Goal: Task Accomplishment & Management: Manage account settings

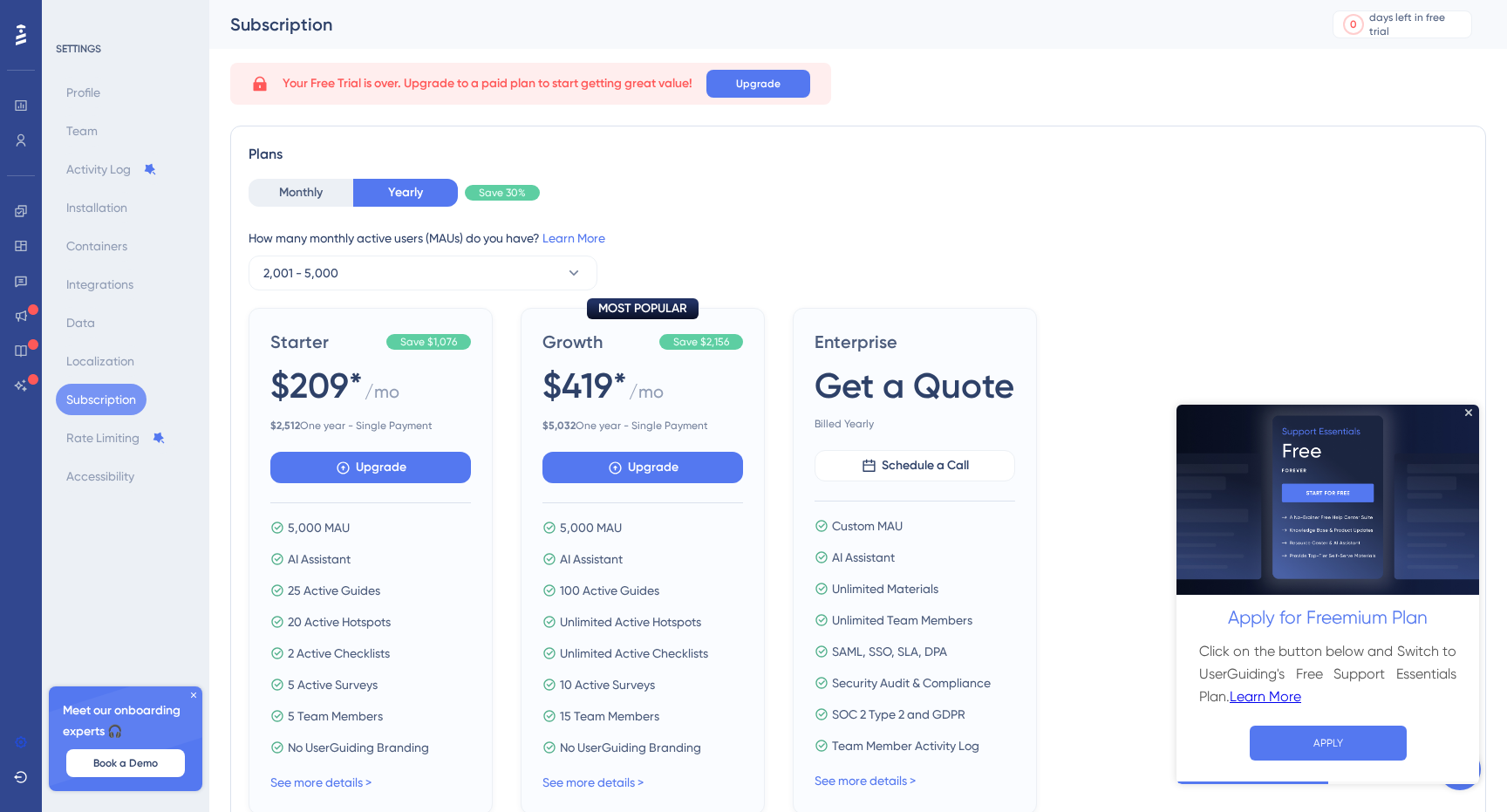
click at [191, 695] on icon at bounding box center [193, 695] width 10 height 10
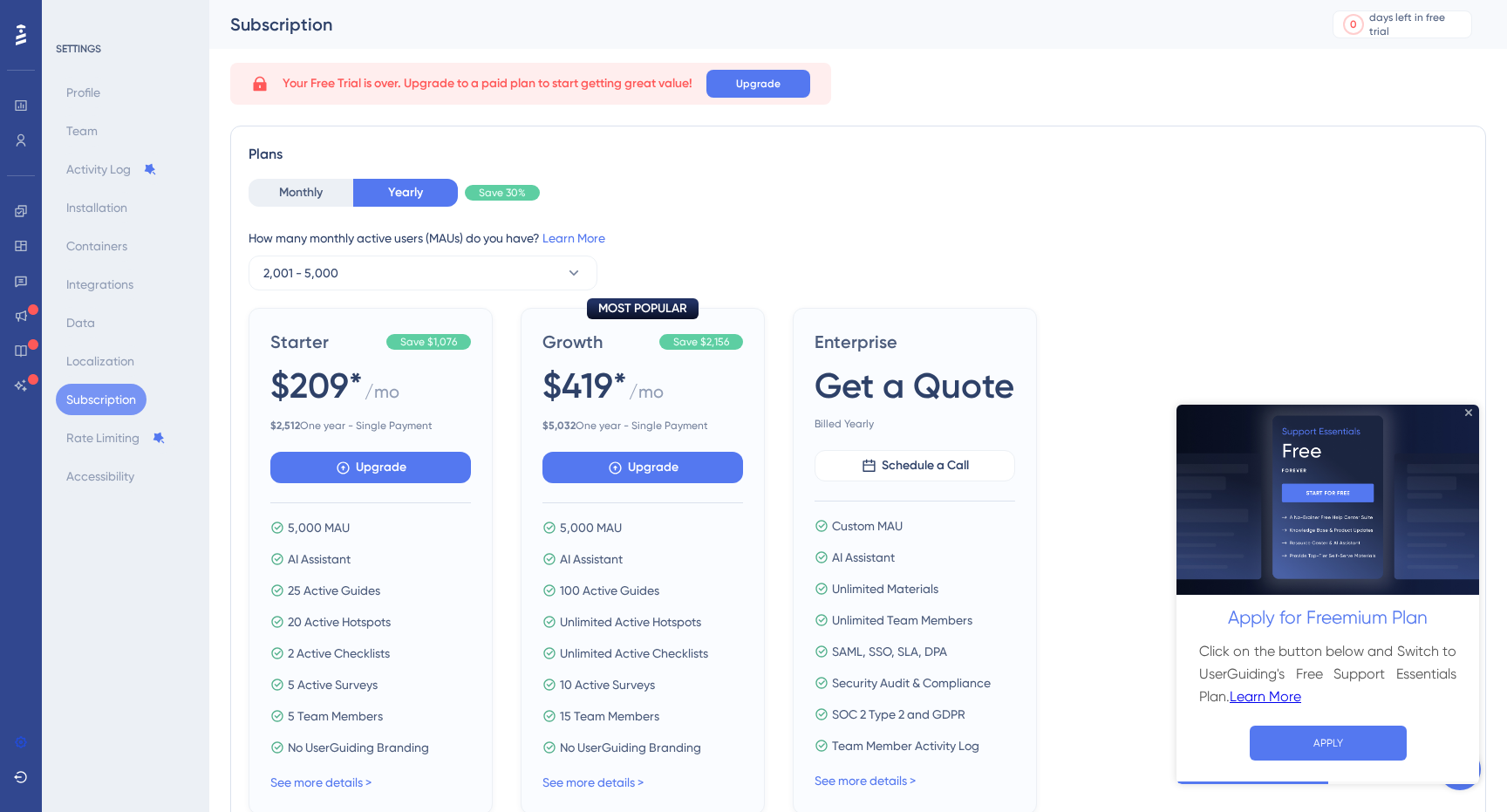
drag, startPoint x: 1470, startPoint y: 416, endPoint x: 2647, endPoint y: 820, distance: 1244.4
click at [1470, 416] on icon "Close Preview" at bounding box center [1468, 413] width 7 height 7
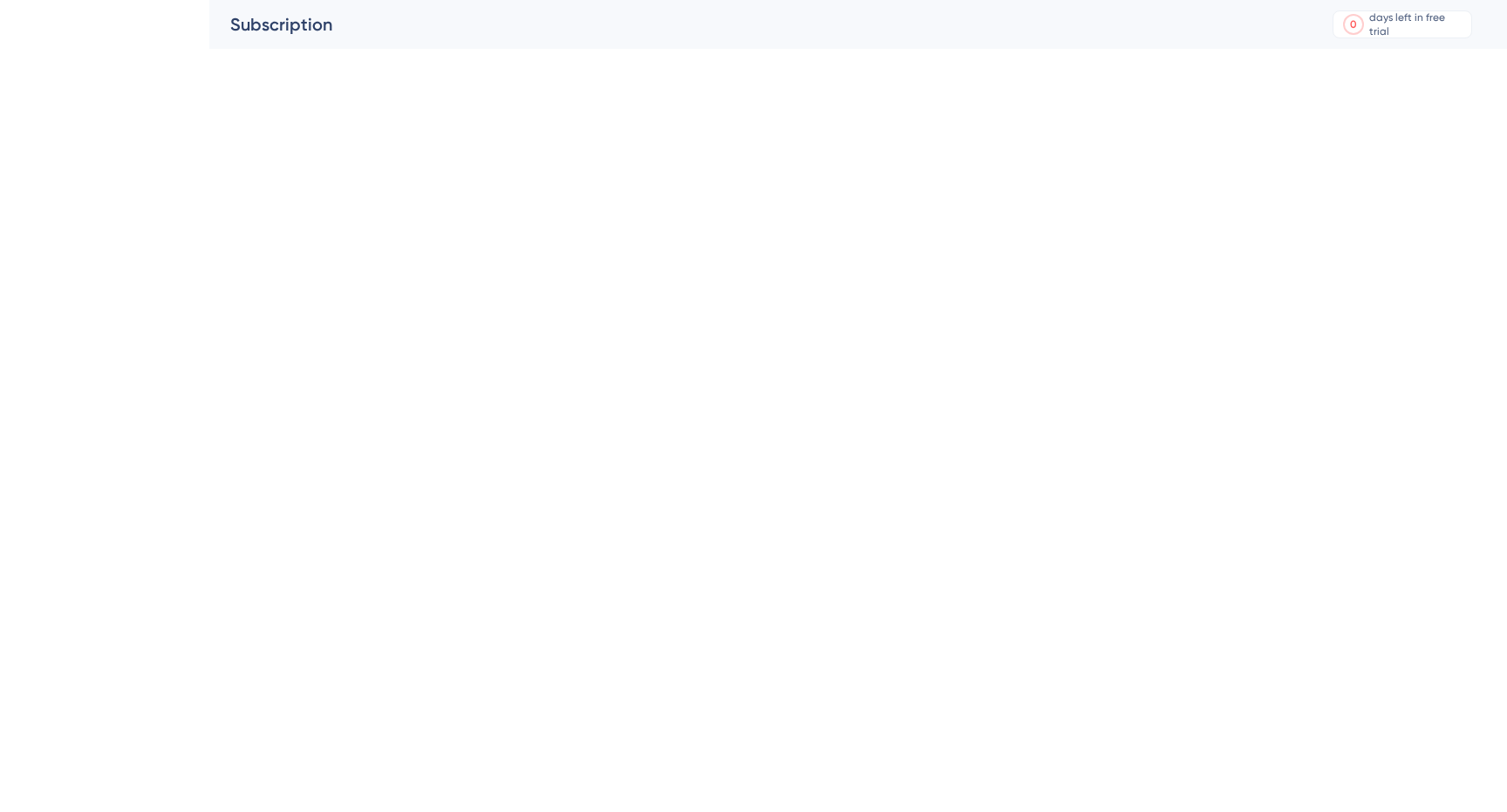
click at [194, 0] on html "Subscription 0 days left in free trial Click to see upgrade options" at bounding box center [754, 0] width 1507 height 0
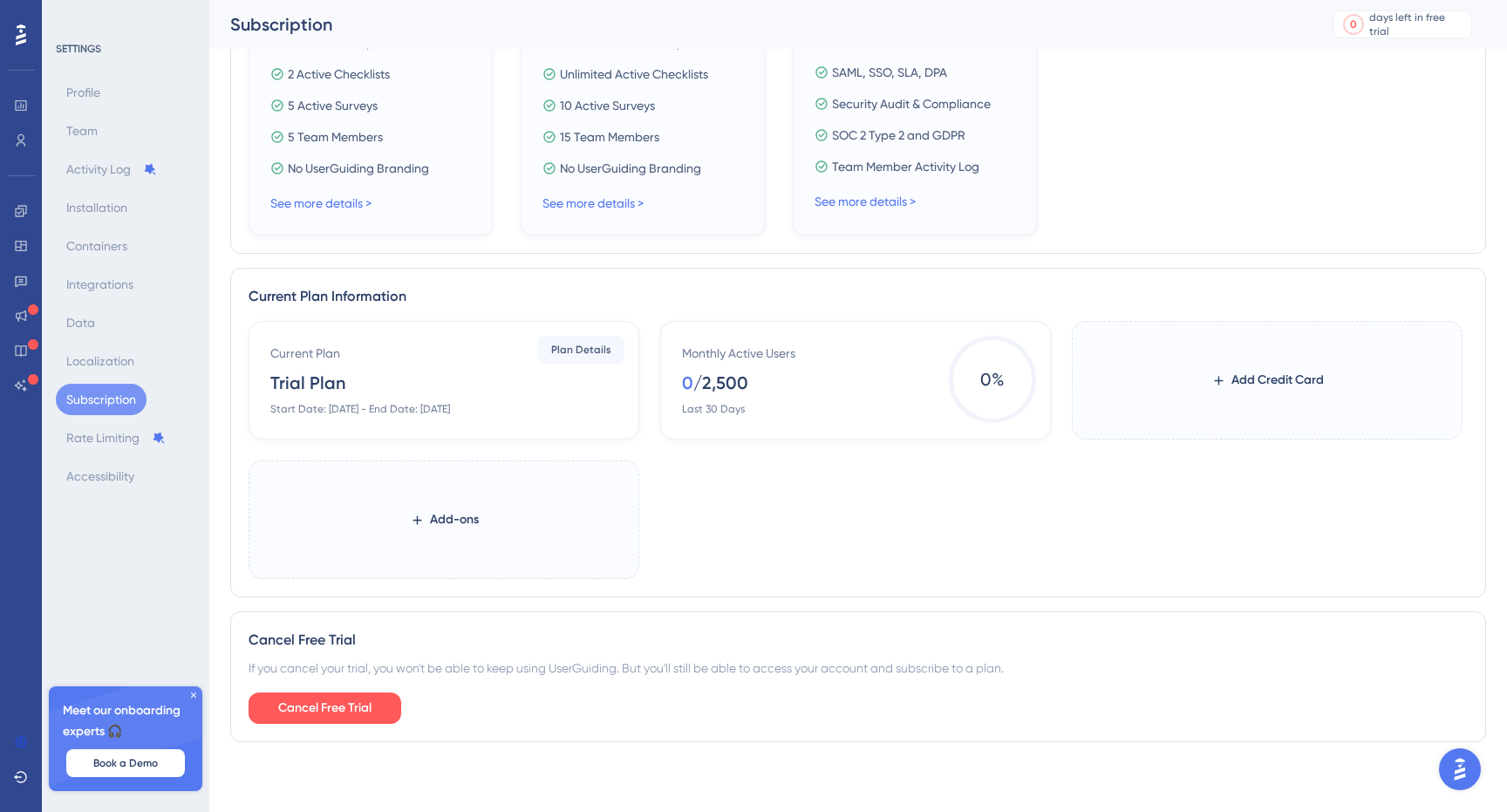
scroll to position [593, 0]
click at [576, 350] on span "Plan Details" at bounding box center [582, 349] width 61 height 14
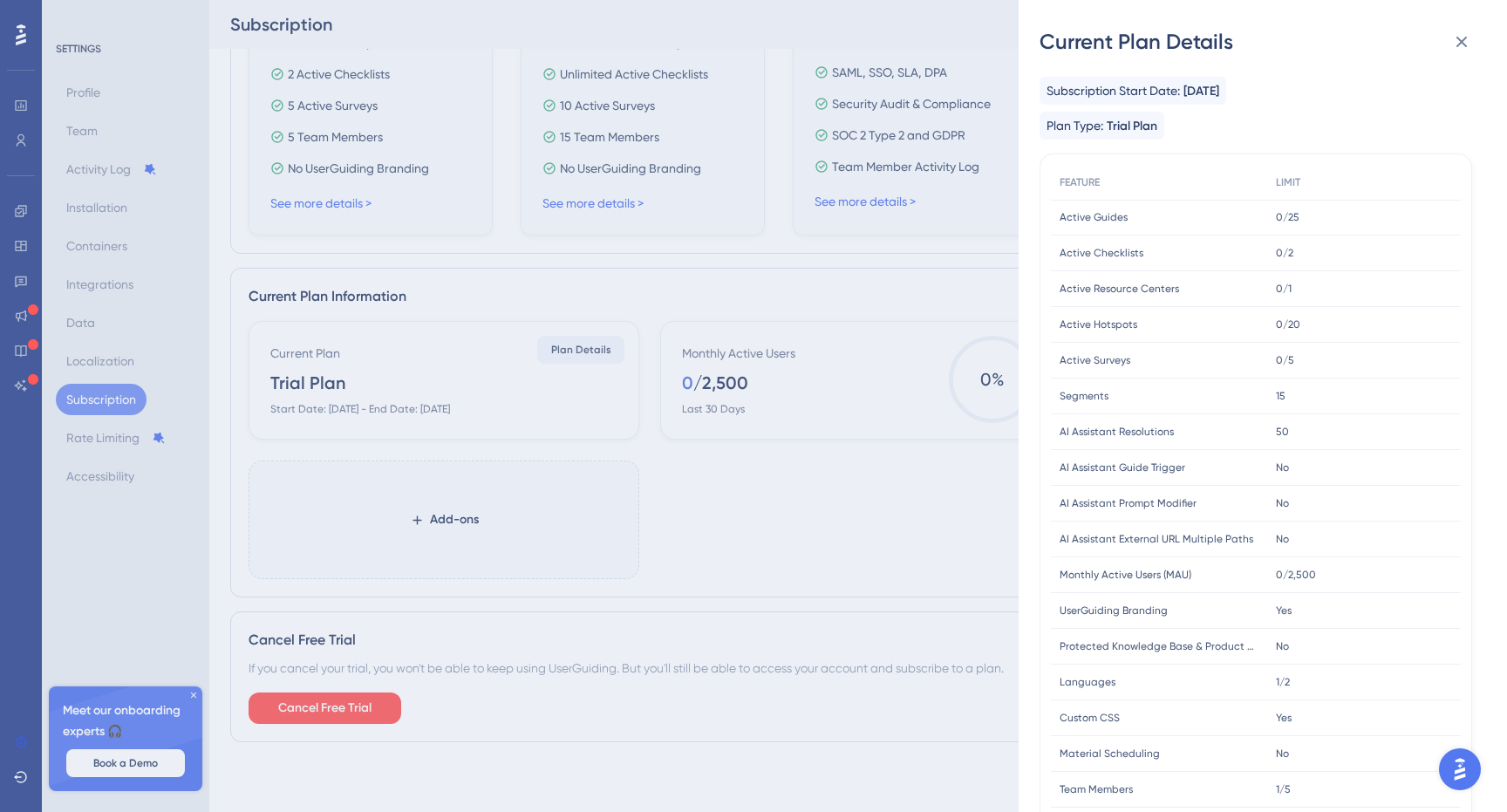
scroll to position [0, 0]
click at [1136, 125] on span "Trial Plan" at bounding box center [1132, 126] width 50 height 21
click at [1466, 39] on icon at bounding box center [1461, 41] width 21 height 21
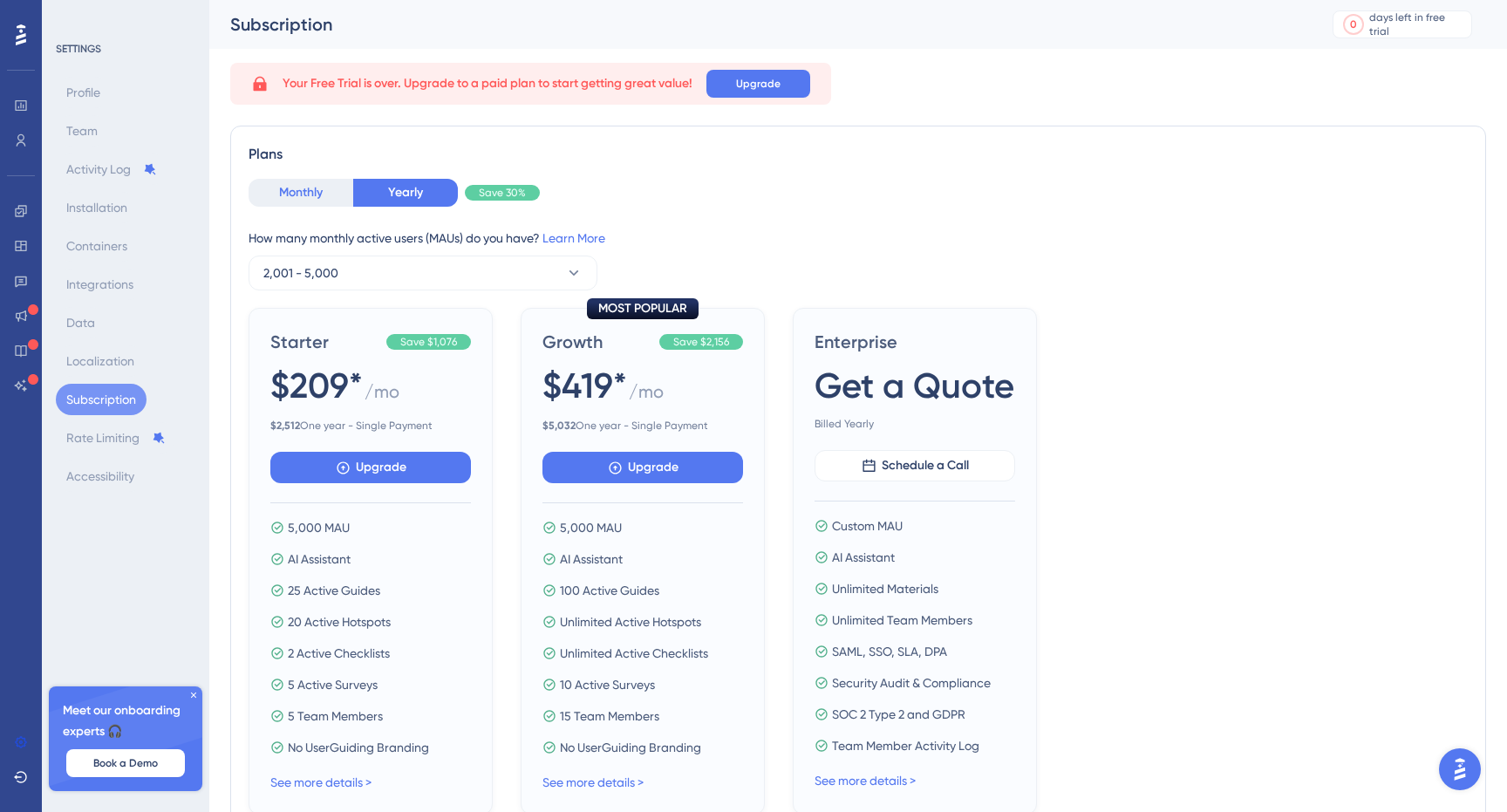
click at [306, 197] on button "Monthly" at bounding box center [301, 193] width 105 height 28
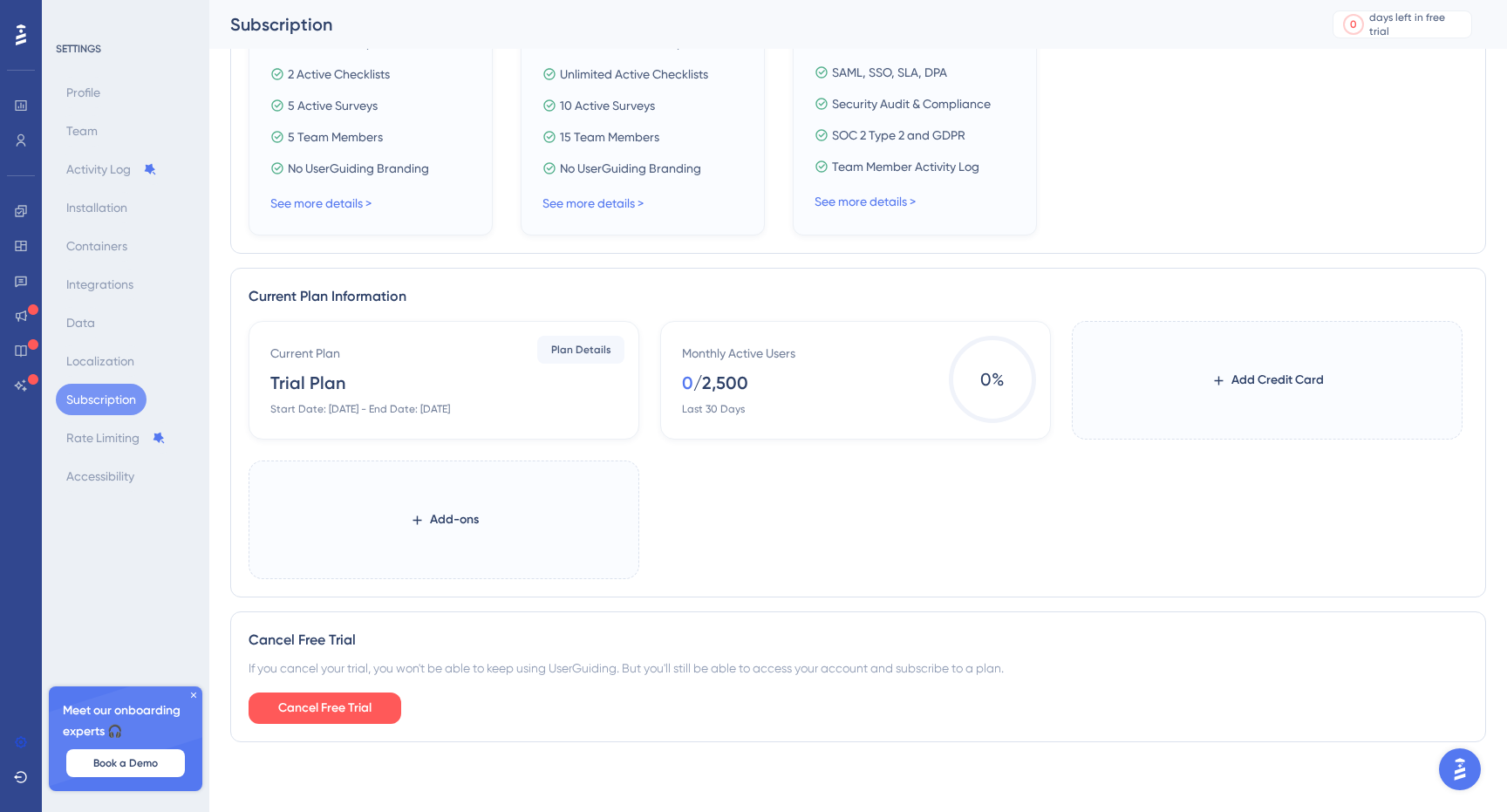
scroll to position [593, 0]
click at [341, 711] on span "Cancel Free Trial" at bounding box center [325, 707] width 94 height 21
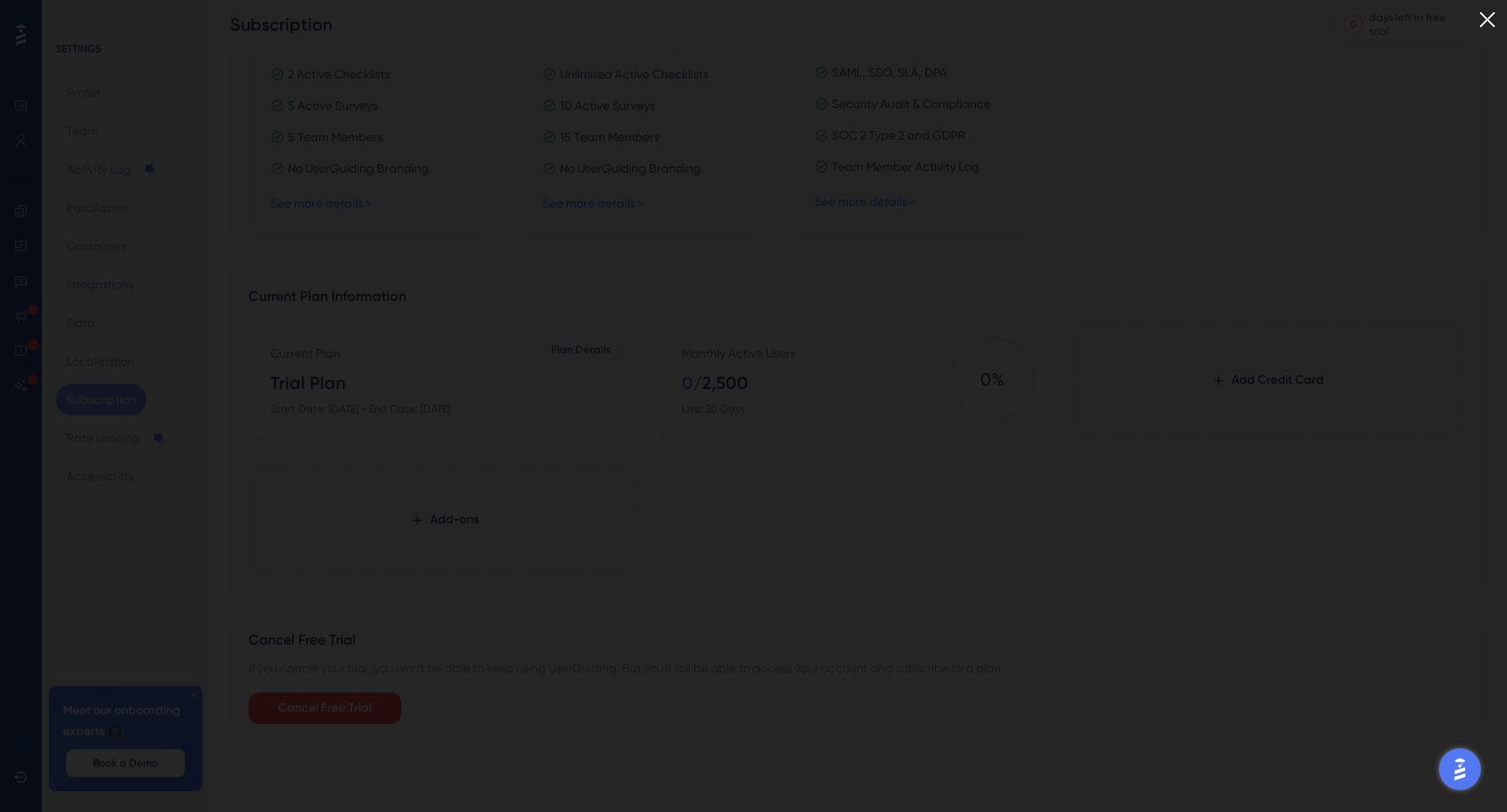
click at [1483, 21] on img at bounding box center [1487, 19] width 28 height 28
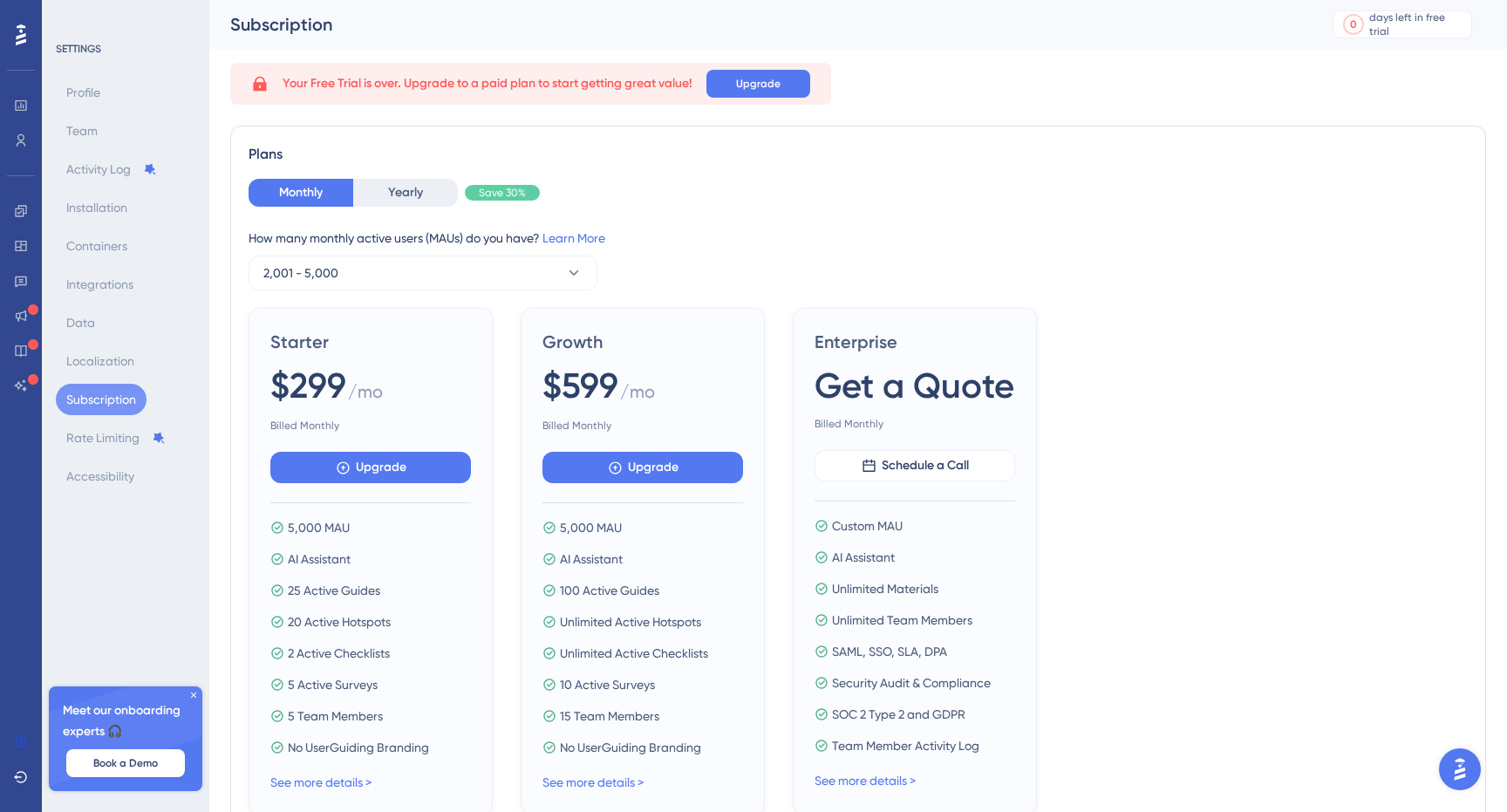
scroll to position [0, 0]
click at [22, 774] on icon at bounding box center [20, 776] width 14 height 14
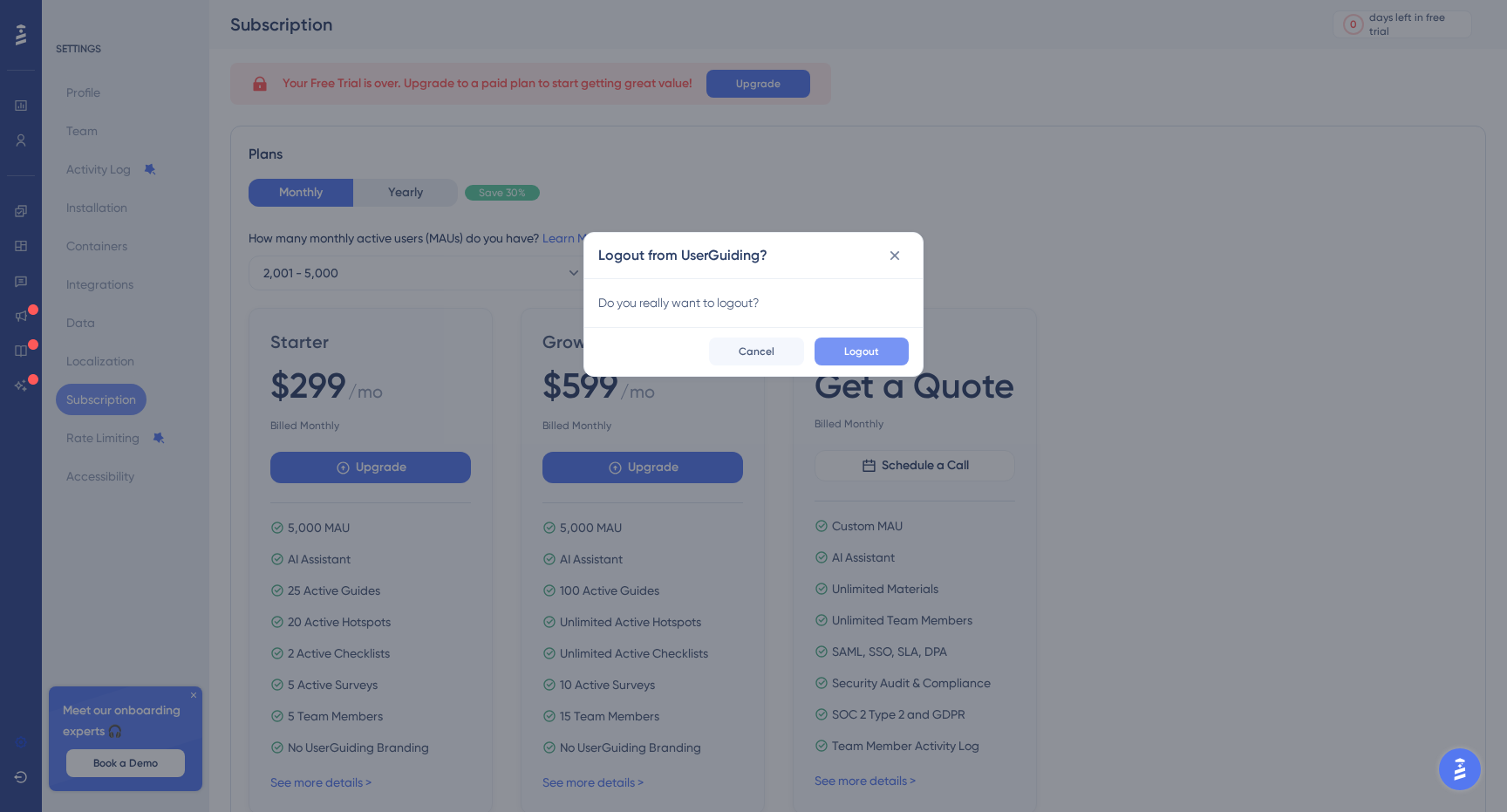
click at [852, 352] on span "Logout" at bounding box center [862, 350] width 35 height 14
